Goal: Task Accomplishment & Management: Manage account settings

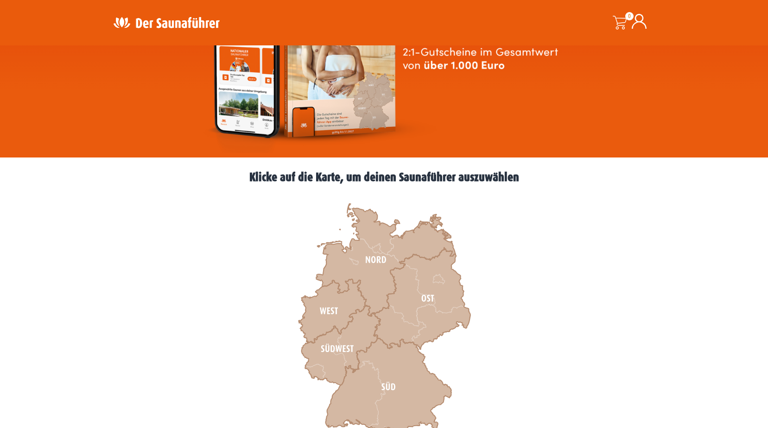
click at [641, 23] on icon at bounding box center [639, 21] width 15 height 15
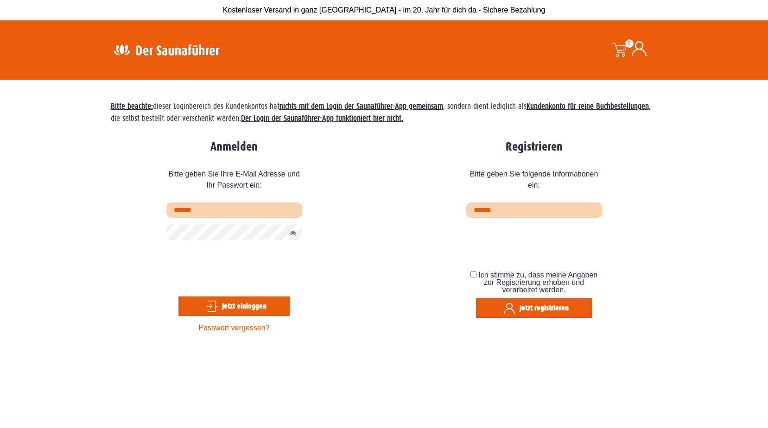
type input "**********"
click at [294, 236] on button "Passwort anzeigen" at bounding box center [291, 233] width 12 height 11
click at [234, 311] on button "Jetzt einloggen" at bounding box center [233, 306] width 111 height 19
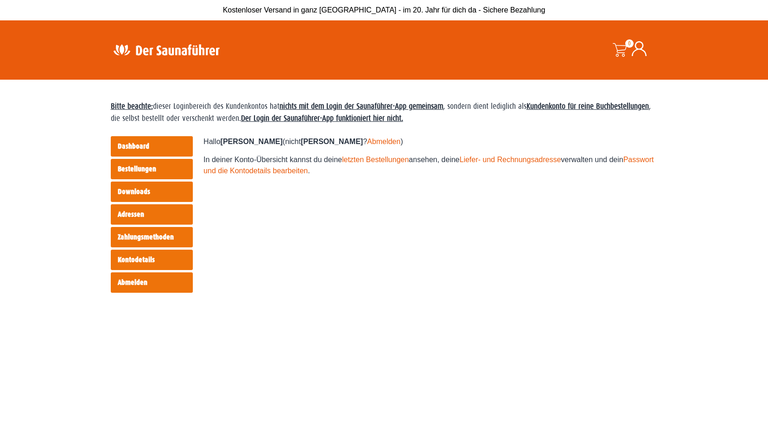
click at [135, 167] on link "Bestellungen" at bounding box center [152, 169] width 82 height 20
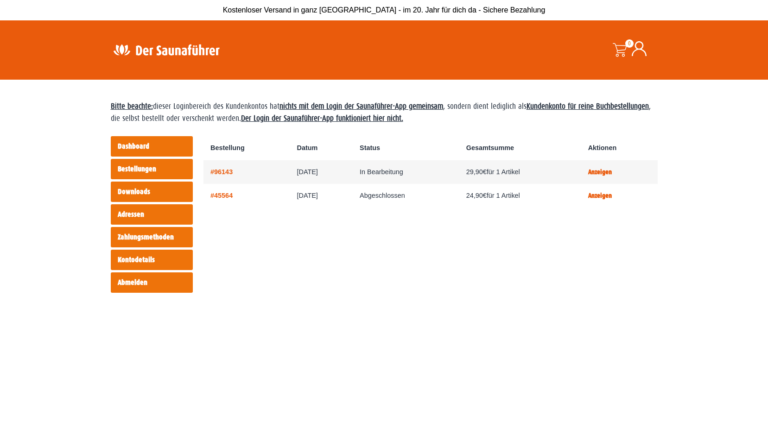
click at [125, 146] on link "Dashboard" at bounding box center [152, 146] width 82 height 20
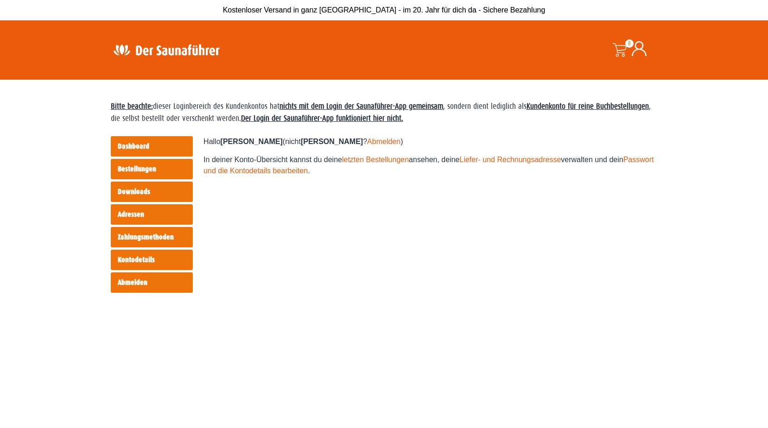
click at [139, 168] on link "Bestellungen" at bounding box center [152, 169] width 82 height 20
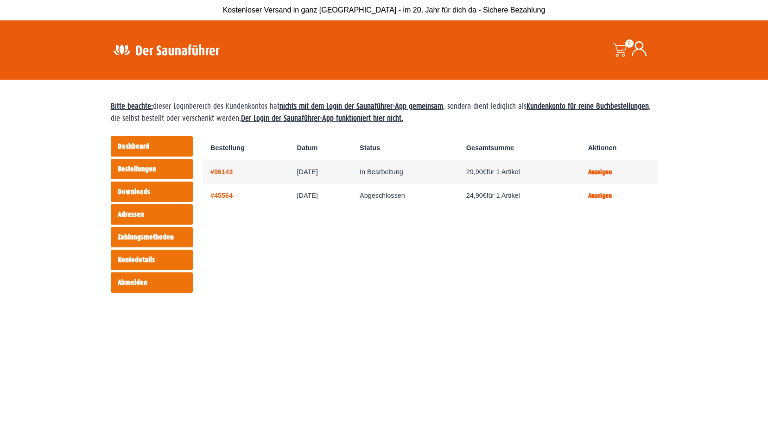
click at [615, 49] on span at bounding box center [620, 50] width 14 height 14
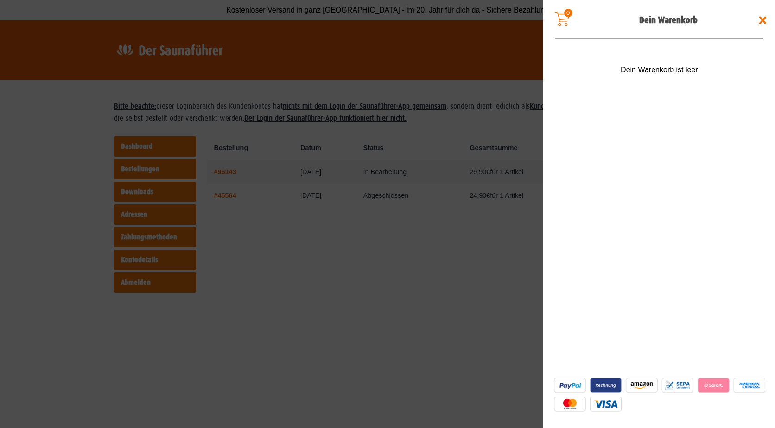
click at [762, 18] on span at bounding box center [762, 20] width 15 height 15
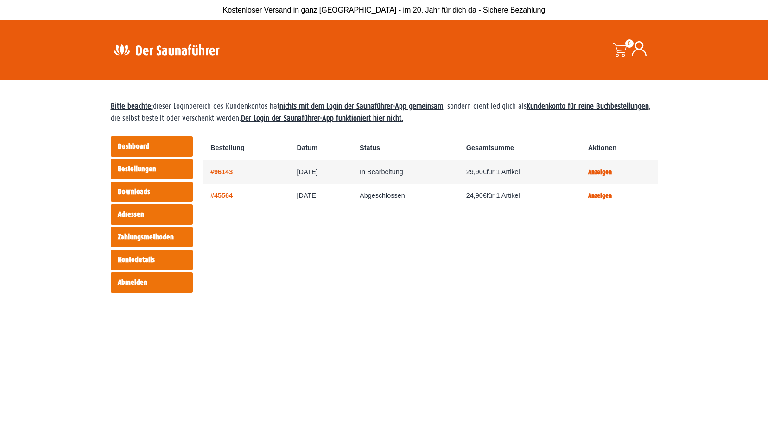
click at [637, 48] on icon at bounding box center [639, 48] width 15 height 15
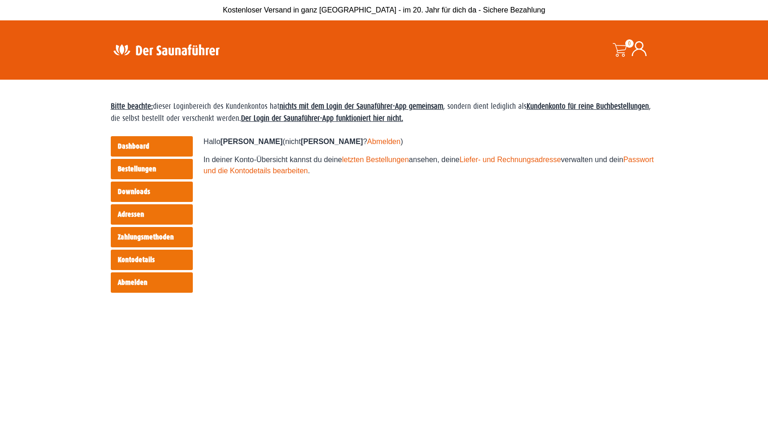
click at [122, 215] on link "Adressen" at bounding box center [152, 214] width 82 height 20
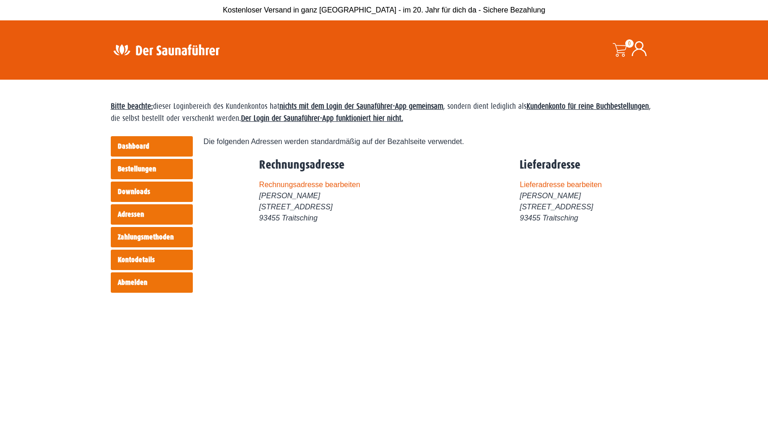
click at [136, 241] on link "Zahlungsmethoden" at bounding box center [152, 237] width 82 height 20
click at [639, 51] on icon at bounding box center [639, 48] width 15 height 15
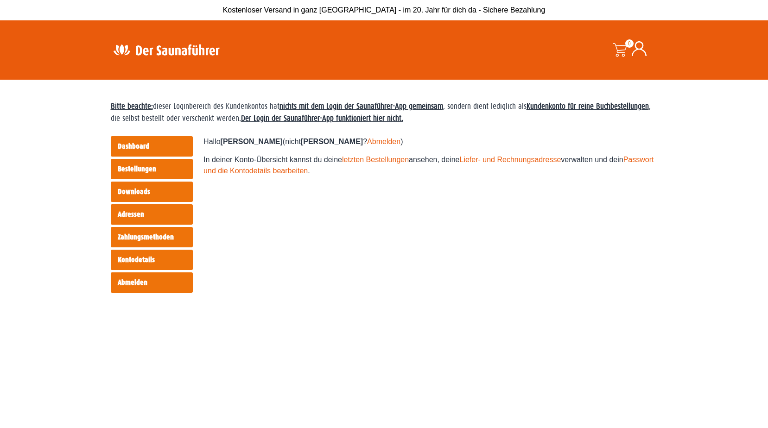
click at [642, 44] on icon at bounding box center [639, 48] width 15 height 15
click at [638, 45] on icon at bounding box center [639, 48] width 15 height 15
click at [136, 285] on link "Abmelden" at bounding box center [152, 282] width 82 height 20
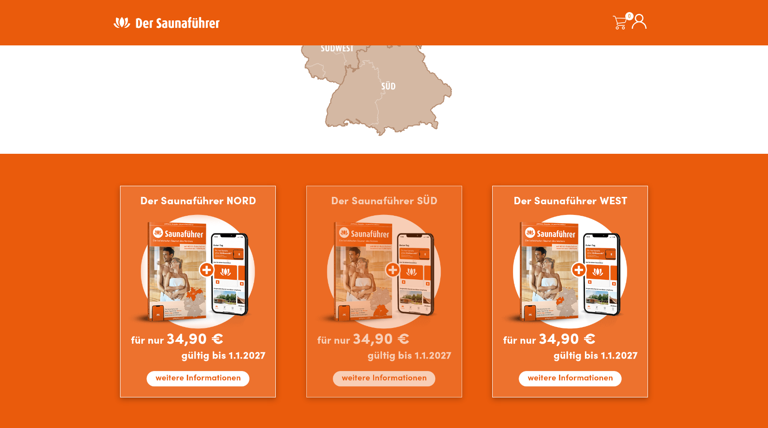
scroll to position [463, 0]
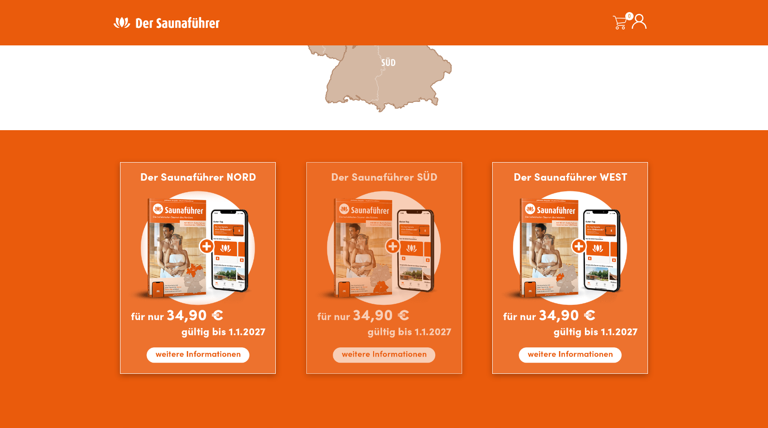
click at [378, 259] on img at bounding box center [384, 268] width 156 height 212
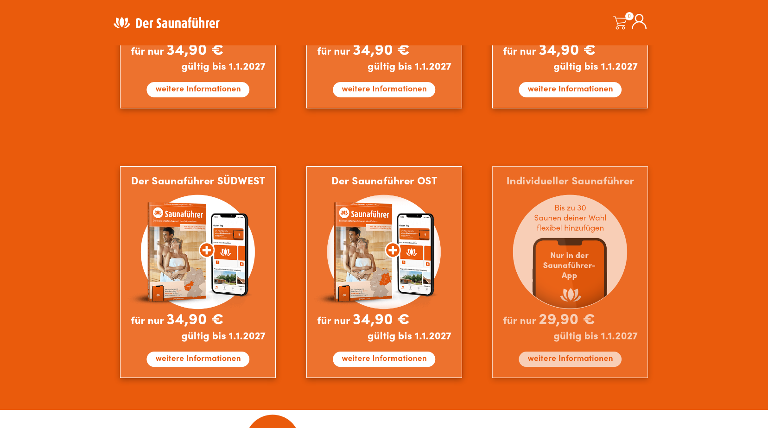
scroll to position [741, 0]
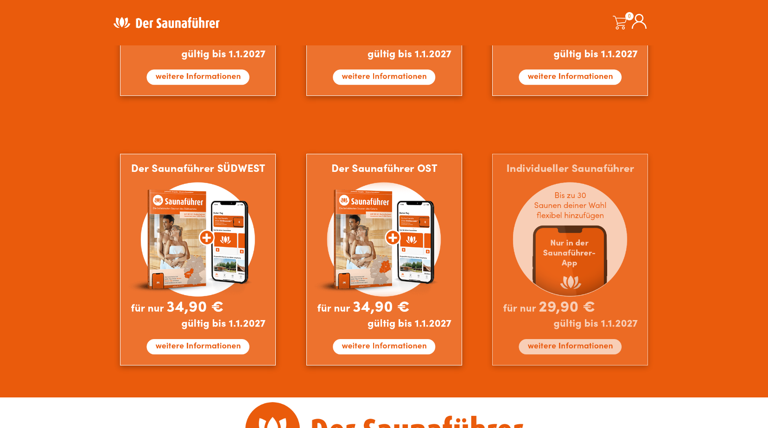
click at [545, 264] on img at bounding box center [570, 260] width 156 height 212
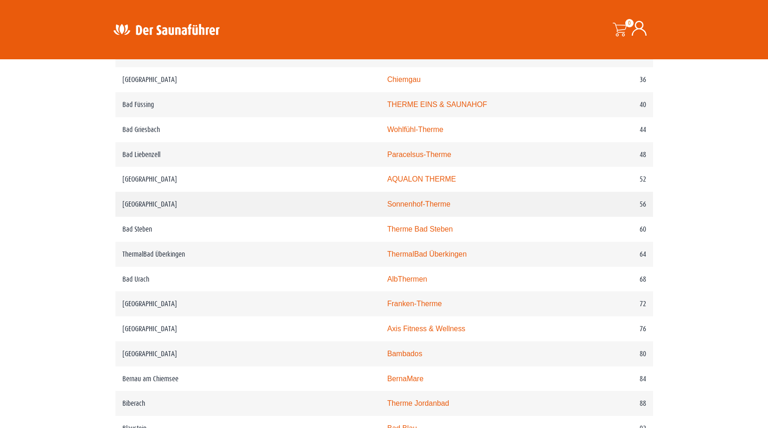
scroll to position [556, 0]
click at [387, 307] on link "Franken-Therme" at bounding box center [414, 303] width 55 height 8
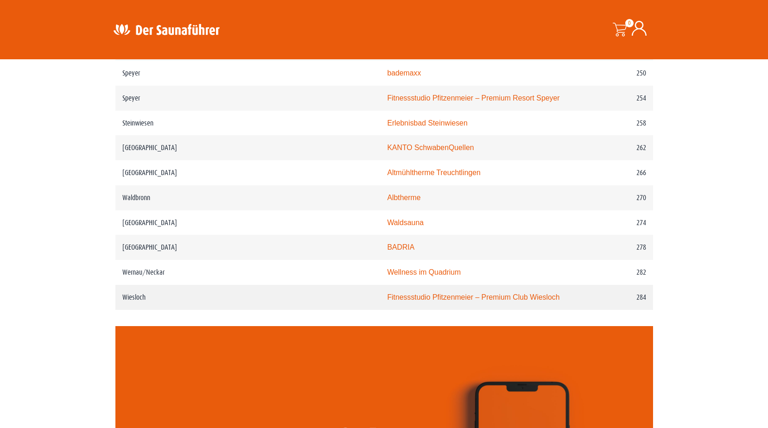
scroll to position [2085, 0]
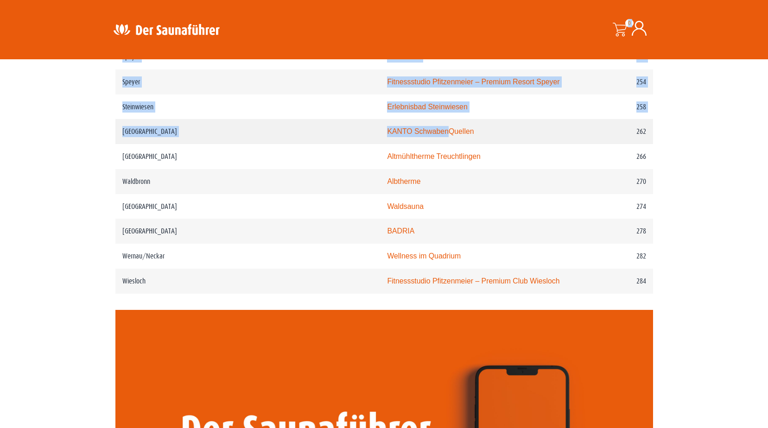
drag, startPoint x: 384, startPoint y: 20, endPoint x: 388, endPoint y: 116, distance: 95.6
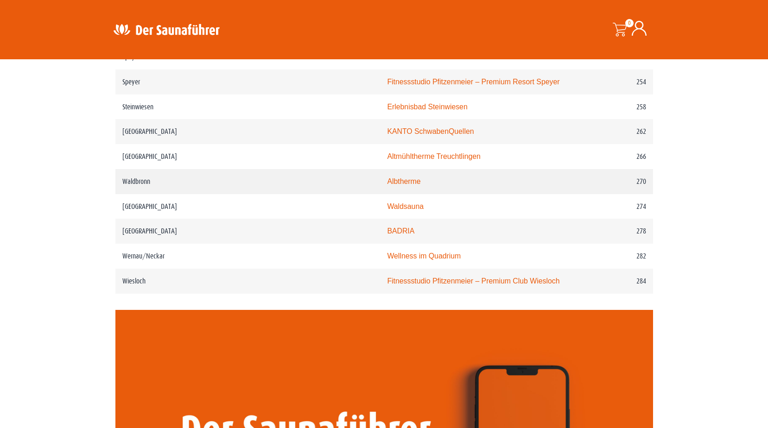
drag, startPoint x: 388, startPoint y: 116, endPoint x: 569, endPoint y: 165, distance: 187.2
click at [570, 169] on td "270" at bounding box center [611, 181] width 84 height 25
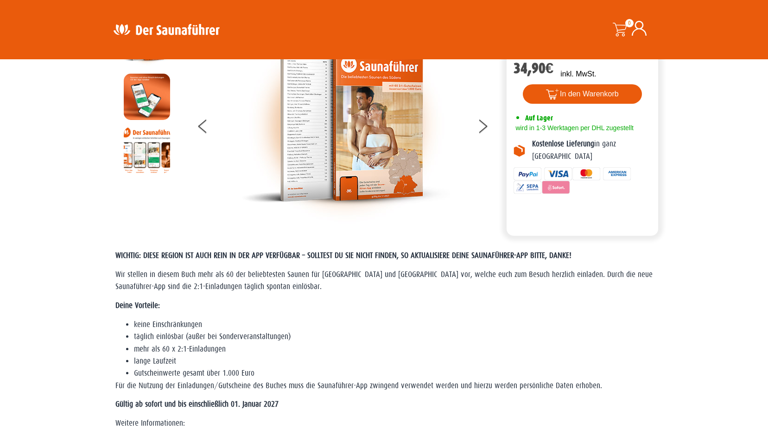
scroll to position [0, 0]
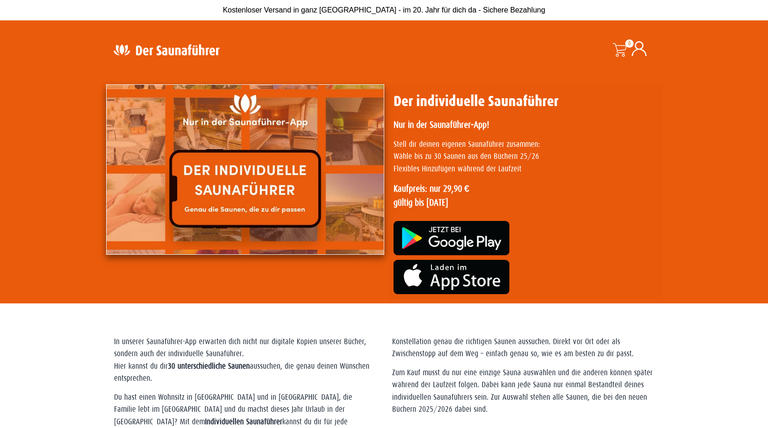
click at [138, 50] on img at bounding box center [166, 50] width 120 height 18
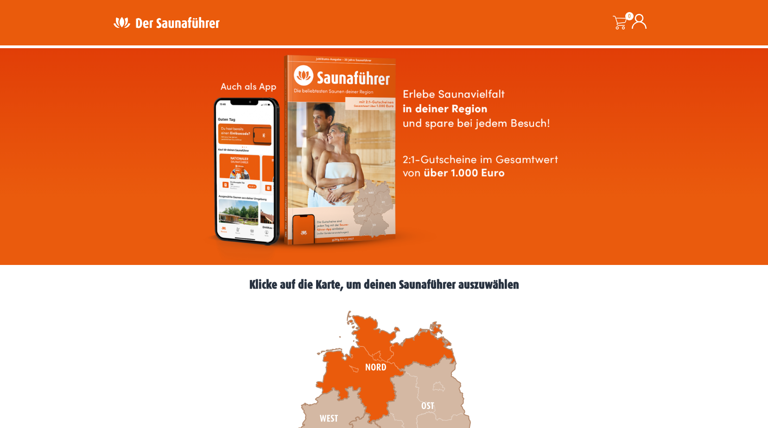
scroll to position [185, 0]
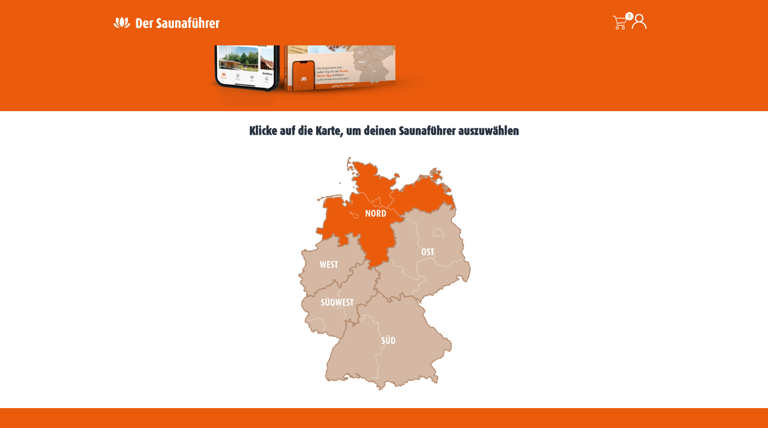
click at [369, 228] on icon at bounding box center [385, 214] width 139 height 113
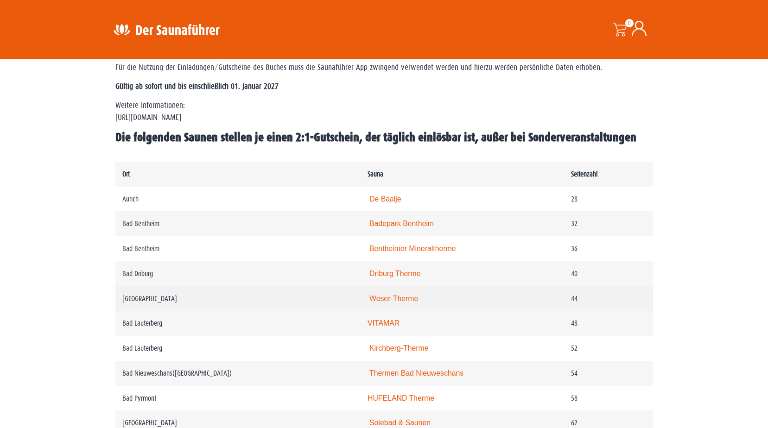
scroll to position [417, 0]
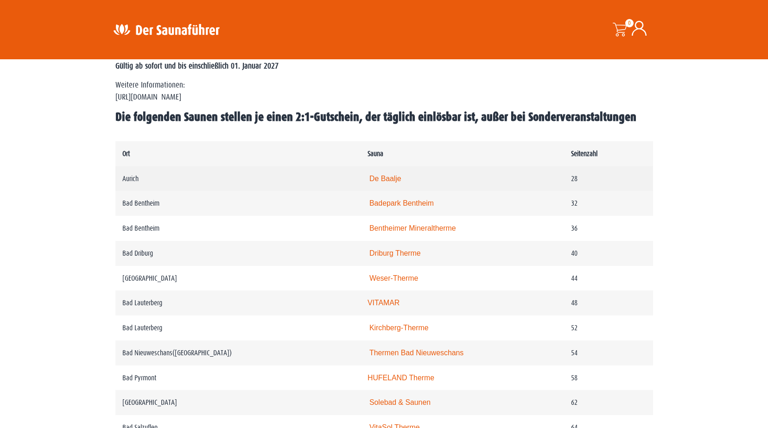
click at [386, 182] on link "De Baalje" at bounding box center [385, 179] width 32 height 8
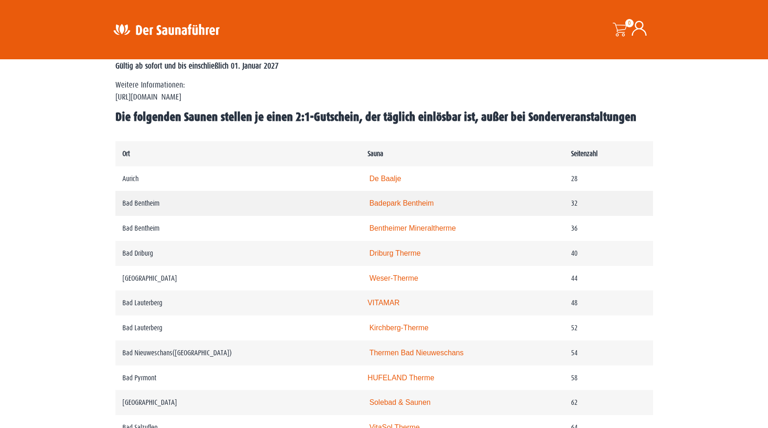
click at [412, 203] on link "Badepark Bentheim" at bounding box center [401, 203] width 64 height 8
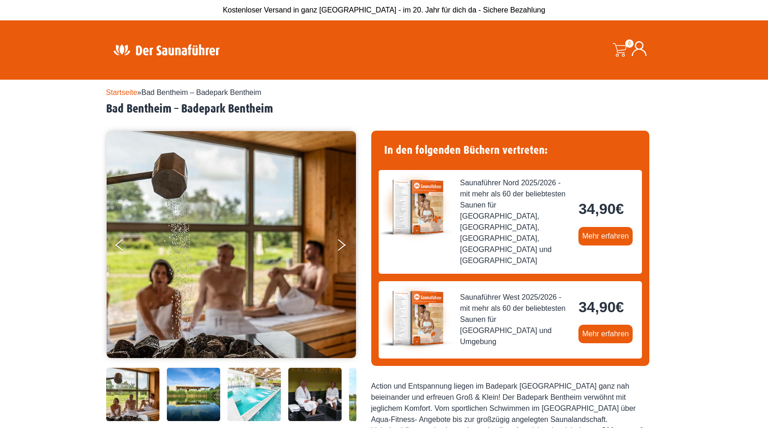
click at [640, 50] on icon at bounding box center [639, 48] width 15 height 15
